Goal: Transaction & Acquisition: Purchase product/service

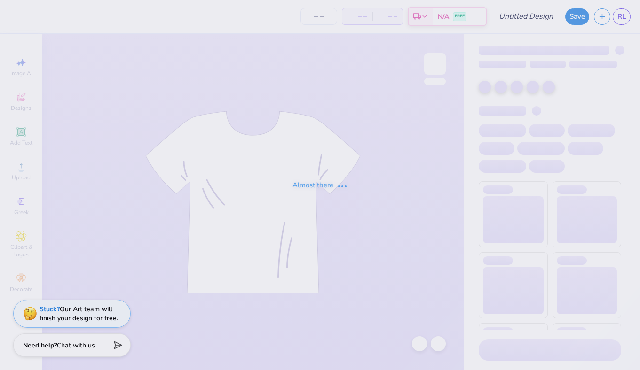
type input "AOII Fall PR 7"
type input "170"
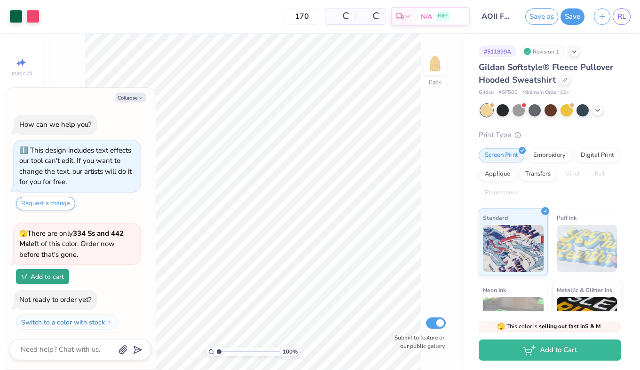
scroll to position [20, 0]
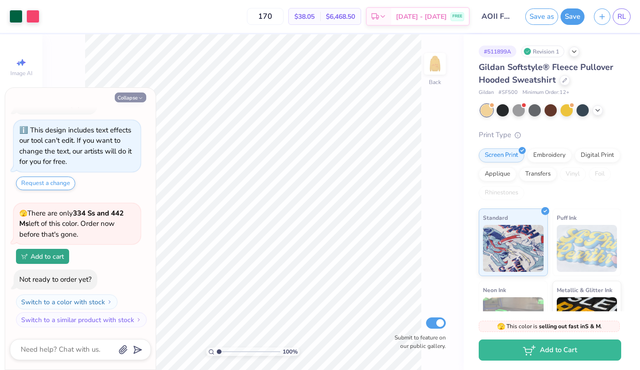
click at [129, 93] on button "Collapse" at bounding box center [130, 98] width 31 height 10
type textarea "x"
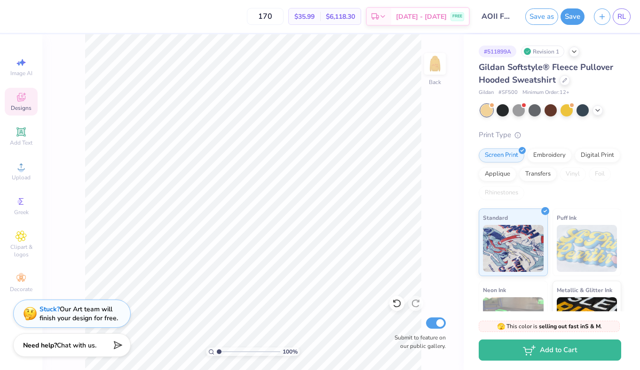
click at [18, 98] on icon at bounding box center [21, 98] width 8 height 6
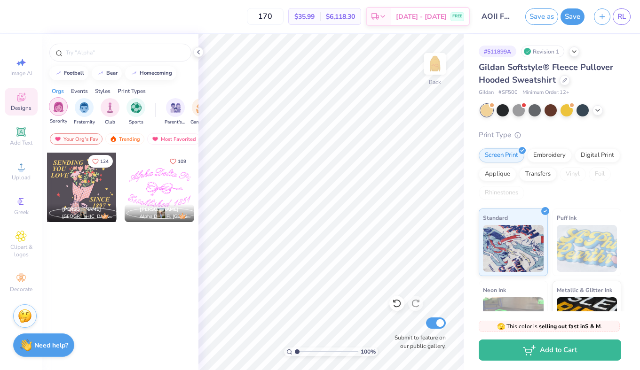
click at [59, 107] on img "filter for Sorority" at bounding box center [58, 107] width 11 height 11
click at [126, 140] on div "Trending" at bounding box center [124, 139] width 39 height 11
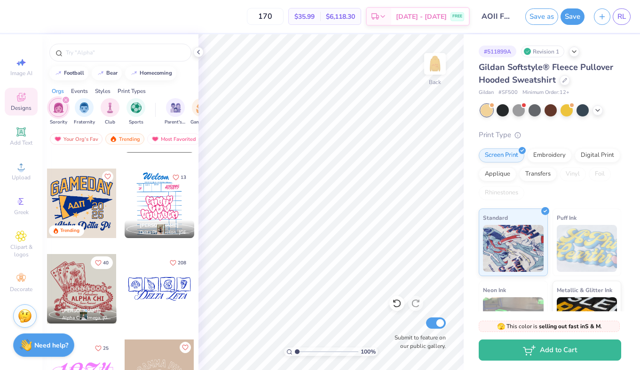
scroll to position [1797, 0]
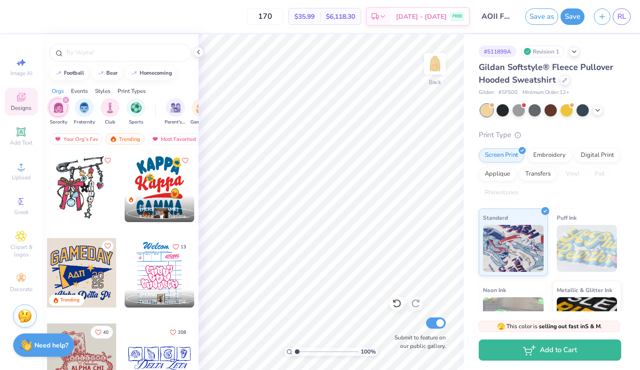
click at [66, 101] on icon "filter for Sorority" at bounding box center [66, 100] width 4 height 4
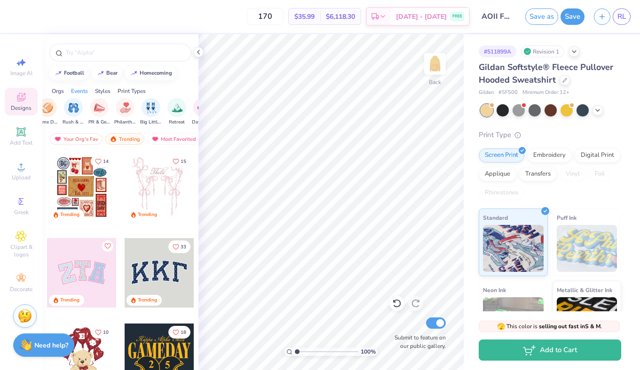
scroll to position [0, 159]
click at [91, 112] on div "filter for PR & General" at bounding box center [94, 106] width 19 height 19
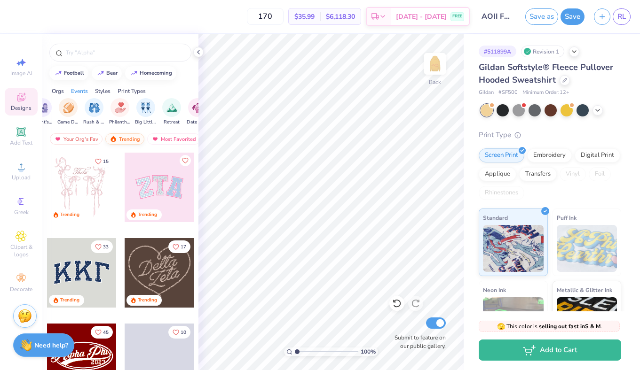
click at [130, 140] on div "Trending" at bounding box center [124, 139] width 39 height 11
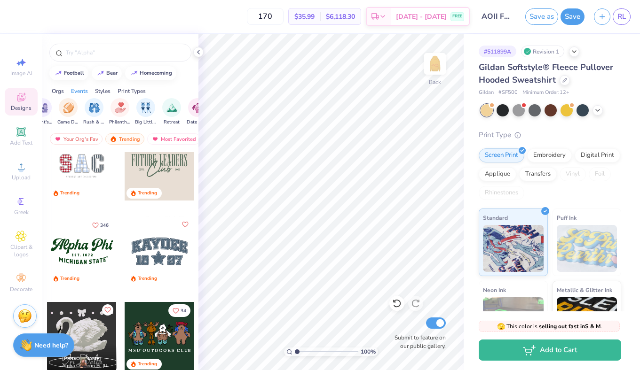
scroll to position [0, 0]
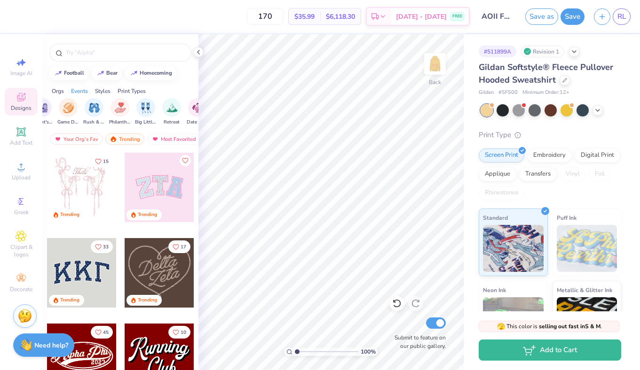
click at [88, 192] on div at bounding box center [82, 188] width 70 height 70
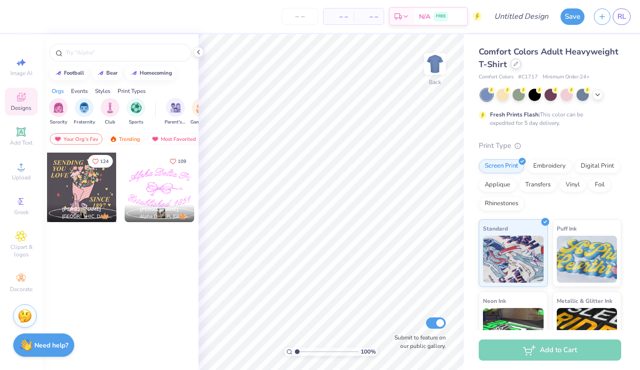
click at [515, 66] on icon at bounding box center [515, 64] width 5 height 5
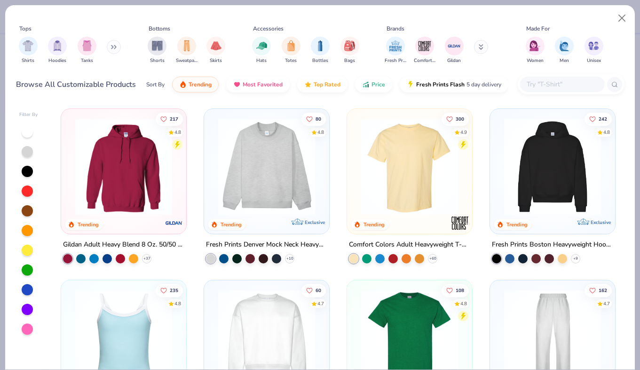
click at [557, 86] on input "text" at bounding box center [562, 84] width 72 height 11
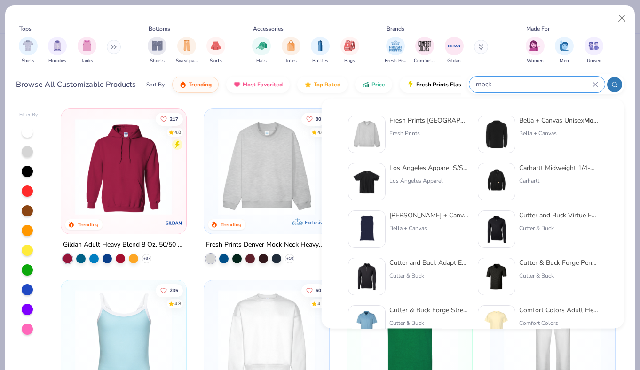
type input "mock"
click at [447, 137] on div "Fresh Prints" at bounding box center [428, 133] width 79 height 8
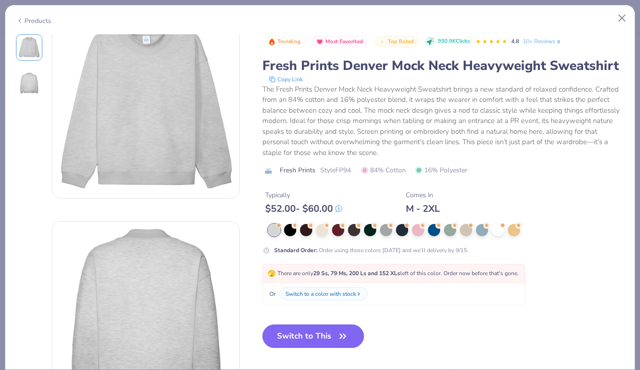
scroll to position [24, 0]
click at [302, 330] on button "Switch to This" at bounding box center [313, 337] width 102 height 24
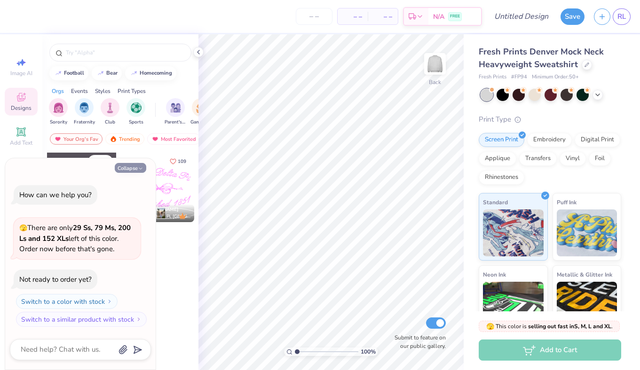
click at [126, 164] on button "Collapse" at bounding box center [130, 168] width 31 height 10
type textarea "x"
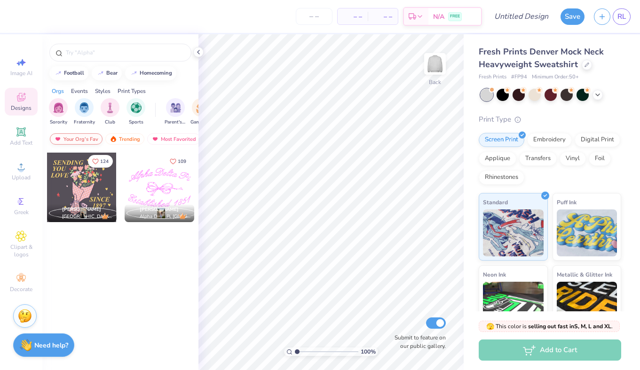
click at [92, 137] on div "Your Org's Fav" at bounding box center [76, 139] width 53 height 11
click at [113, 136] on img at bounding box center [114, 139] width 8 height 7
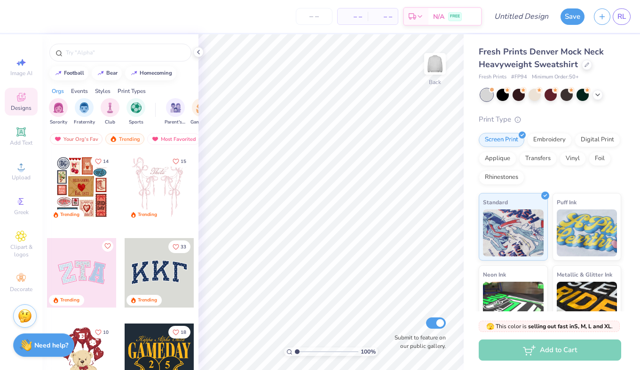
click at [146, 269] on div at bounding box center [160, 273] width 70 height 70
click at [137, 278] on div at bounding box center [160, 273] width 70 height 70
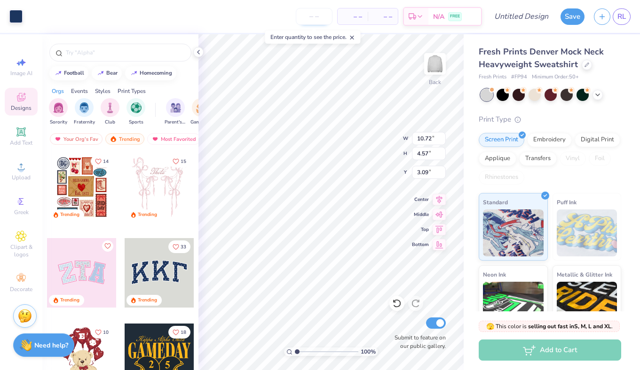
click at [326, 11] on input "number" at bounding box center [314, 16] width 37 height 17
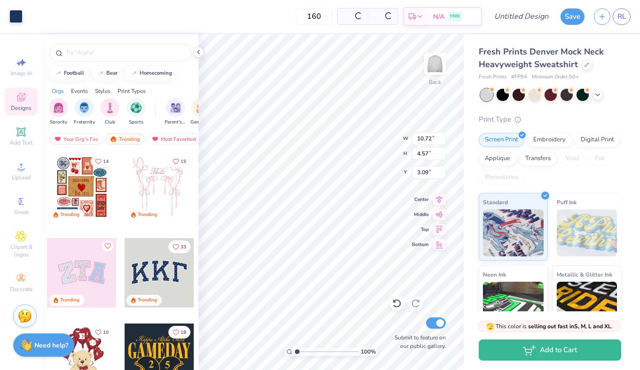
type input "160"
